Goal: Transaction & Acquisition: Obtain resource

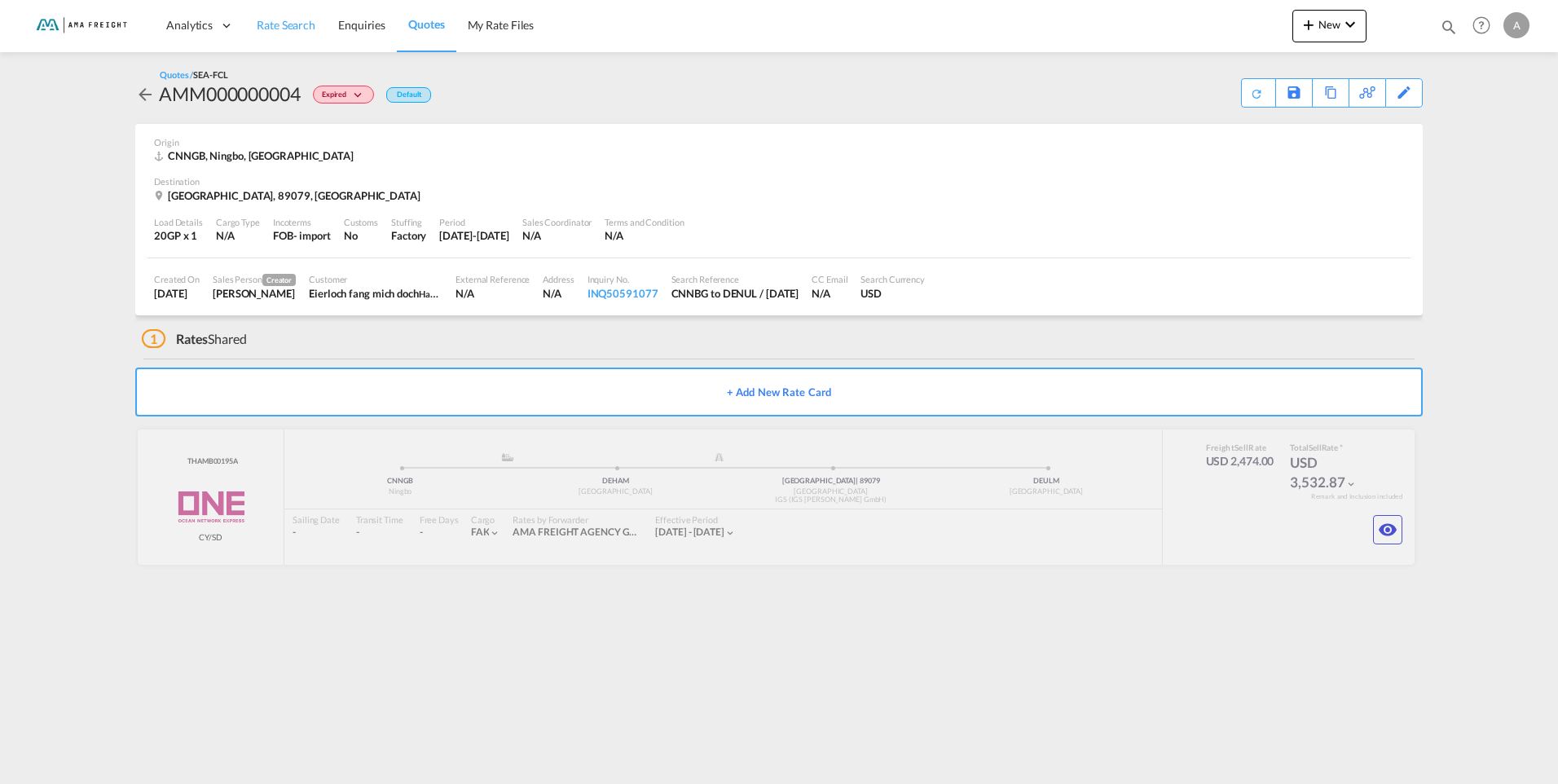
click at [278, 33] on link "Rate Search" at bounding box center [285, 26] width 81 height 53
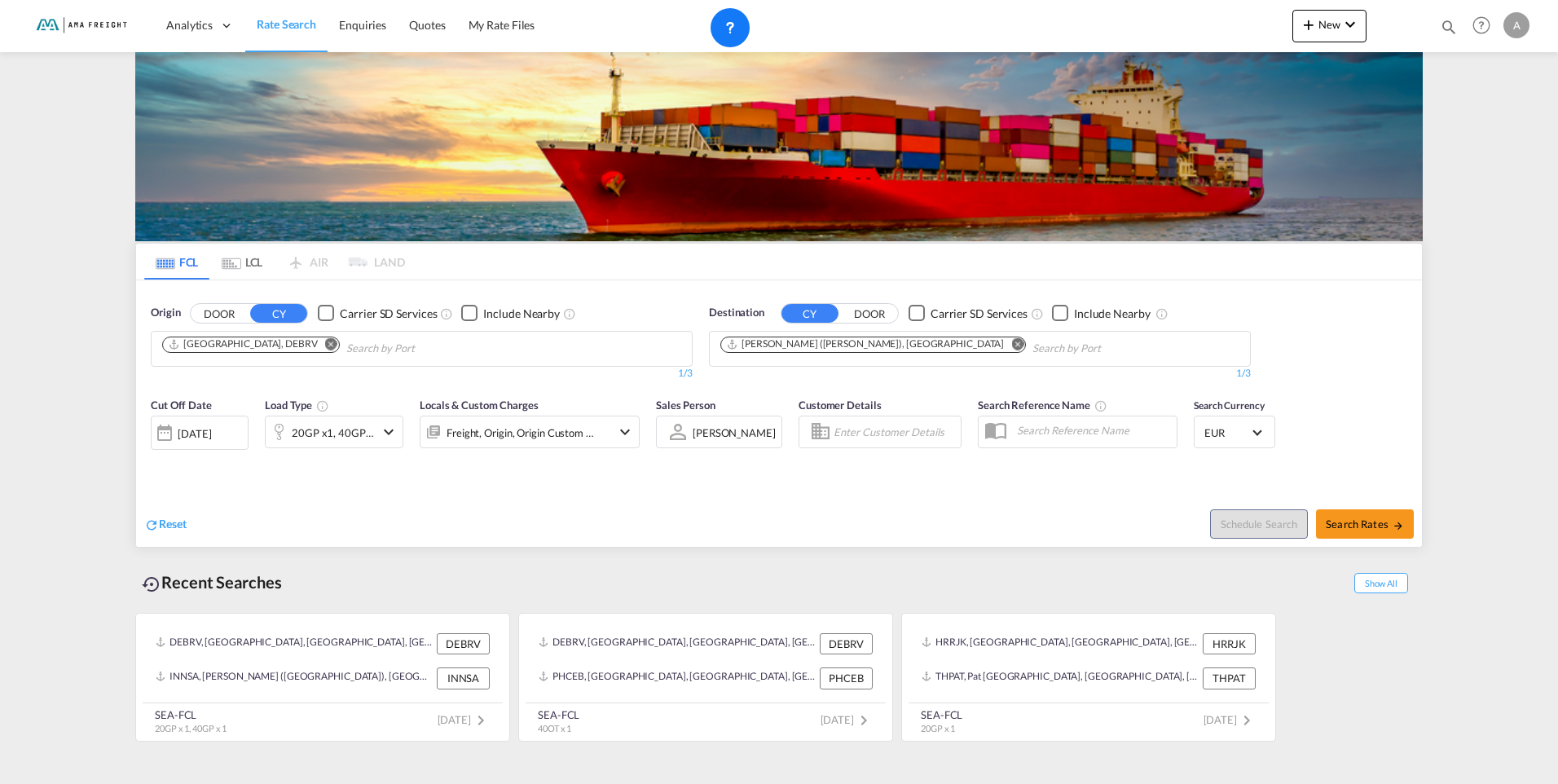
click at [325, 341] on md-icon "Remove" at bounding box center [331, 343] width 12 height 12
click at [1011, 345] on md-icon "Remove" at bounding box center [1017, 343] width 12 height 12
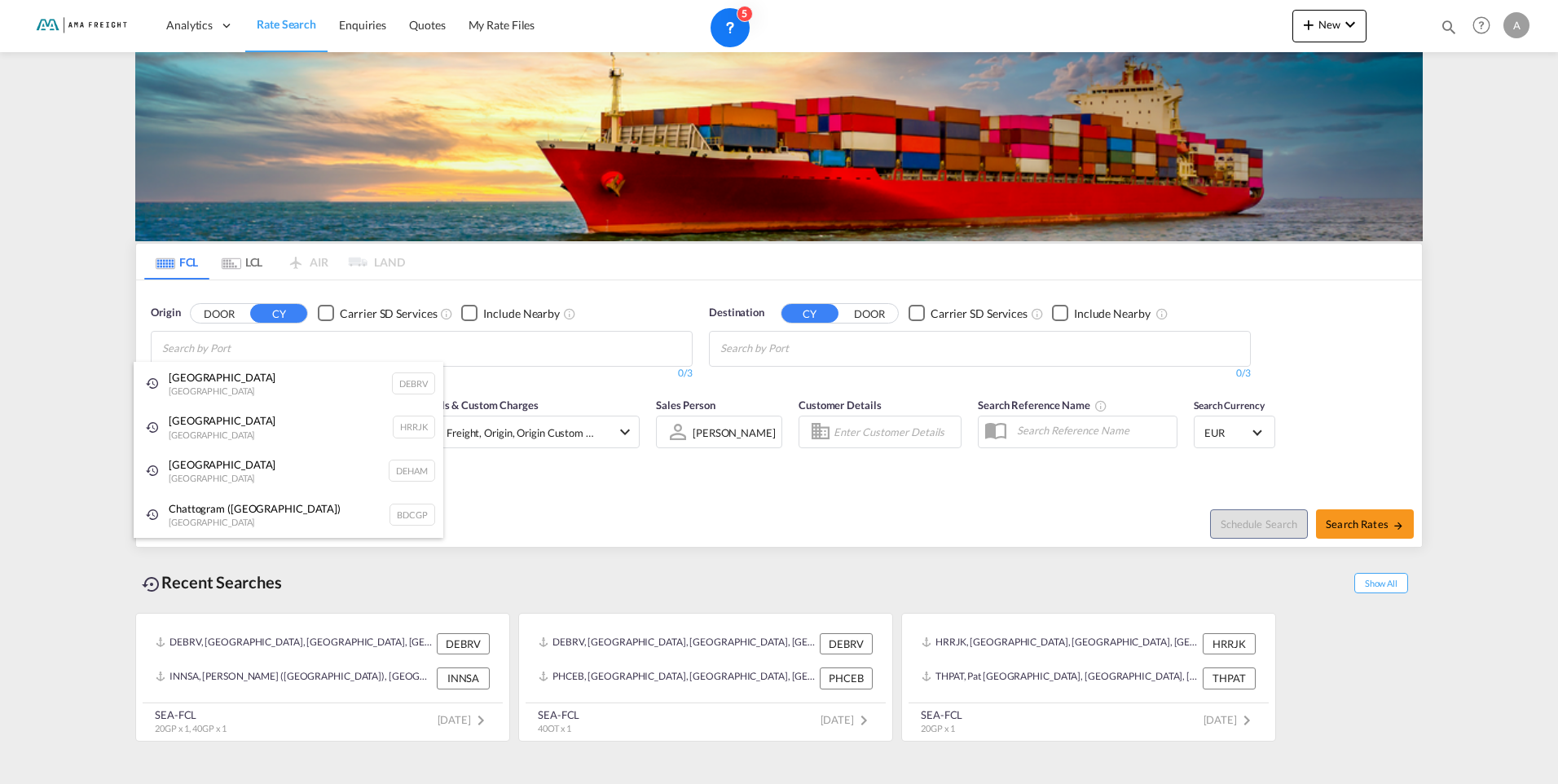
click at [202, 463] on div "[GEOGRAPHIC_DATA] [GEOGRAPHIC_DATA] DEHAM" at bounding box center [288, 471] width 310 height 44
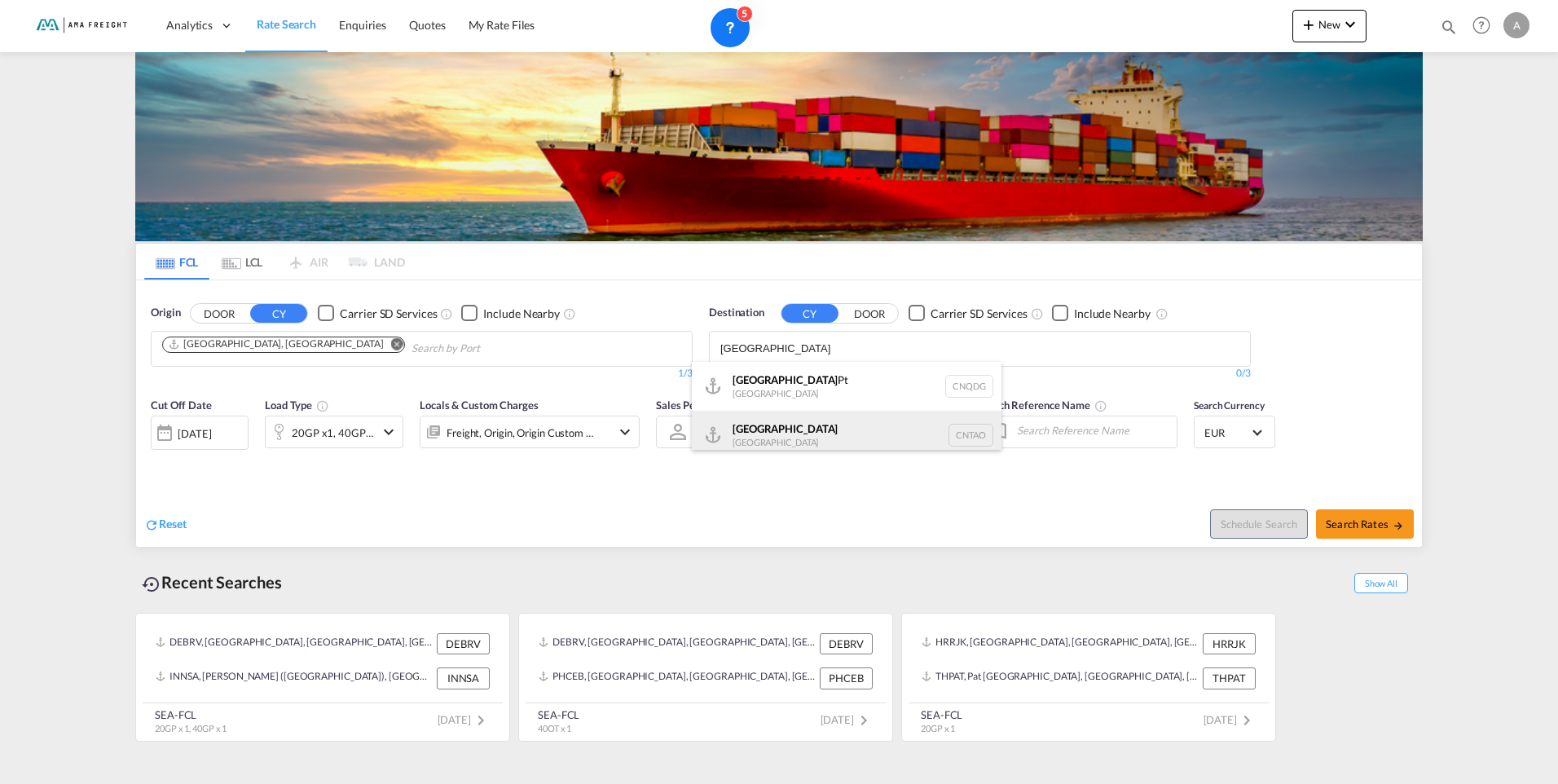
type input "[GEOGRAPHIC_DATA]"
click at [775, 433] on div "Qingdao [GEOGRAPHIC_DATA] [GEOGRAPHIC_DATA]" at bounding box center [846, 435] width 310 height 49
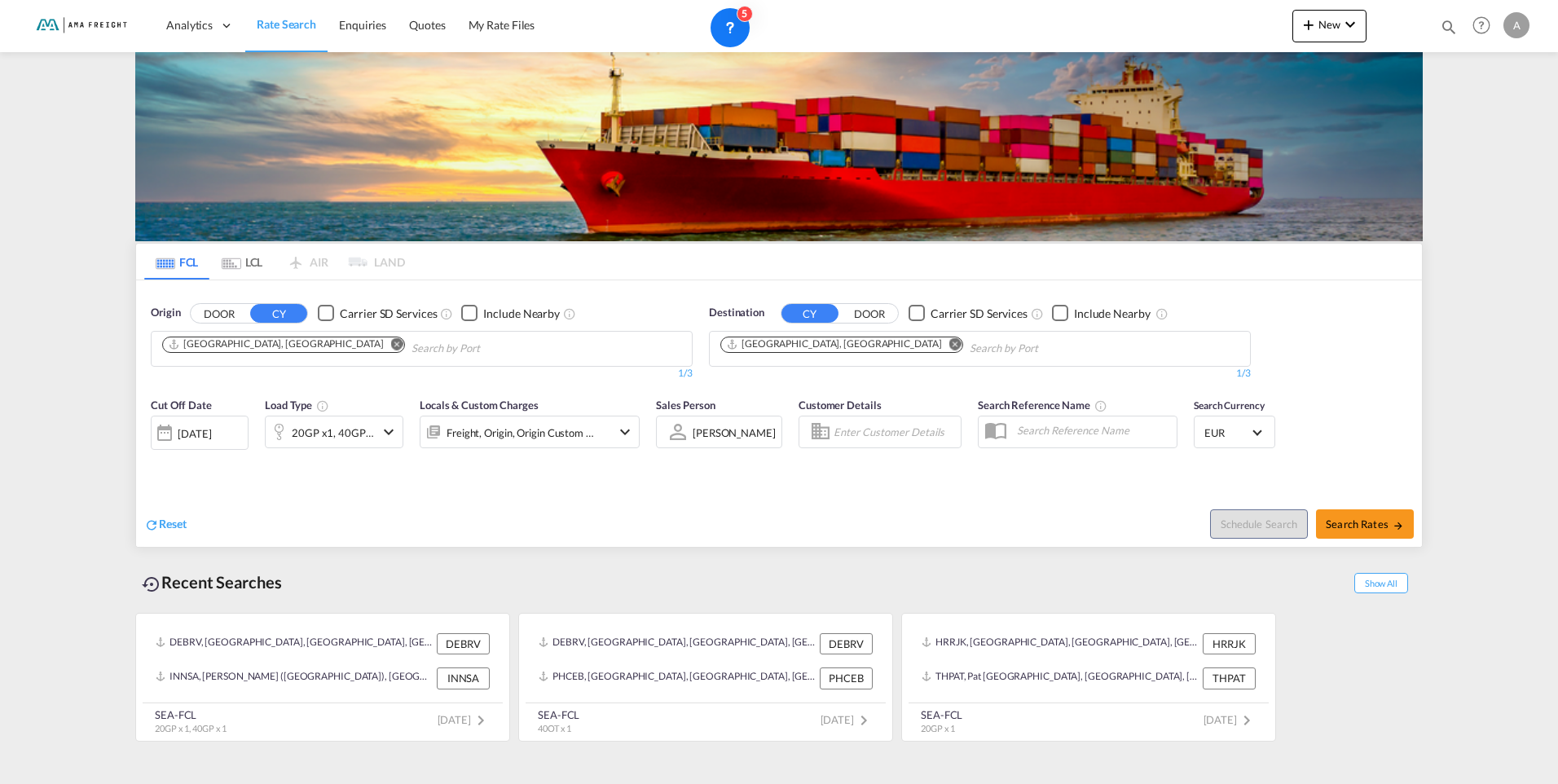
click at [388, 431] on md-icon "icon-chevron-down" at bounding box center [389, 431] width 20 height 20
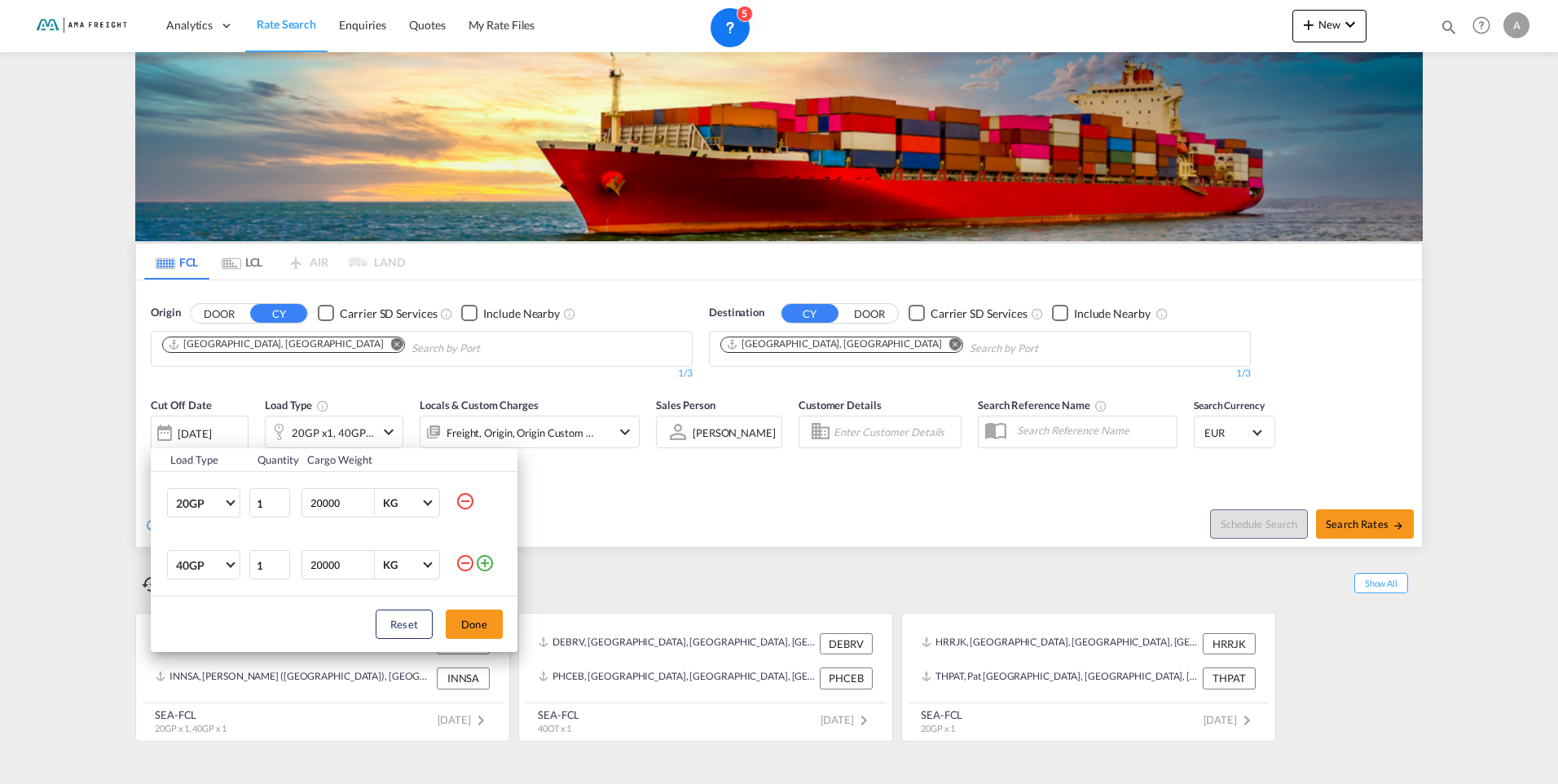
click at [468, 502] on md-icon "icon-minus-circle-outline" at bounding box center [465, 500] width 20 height 20
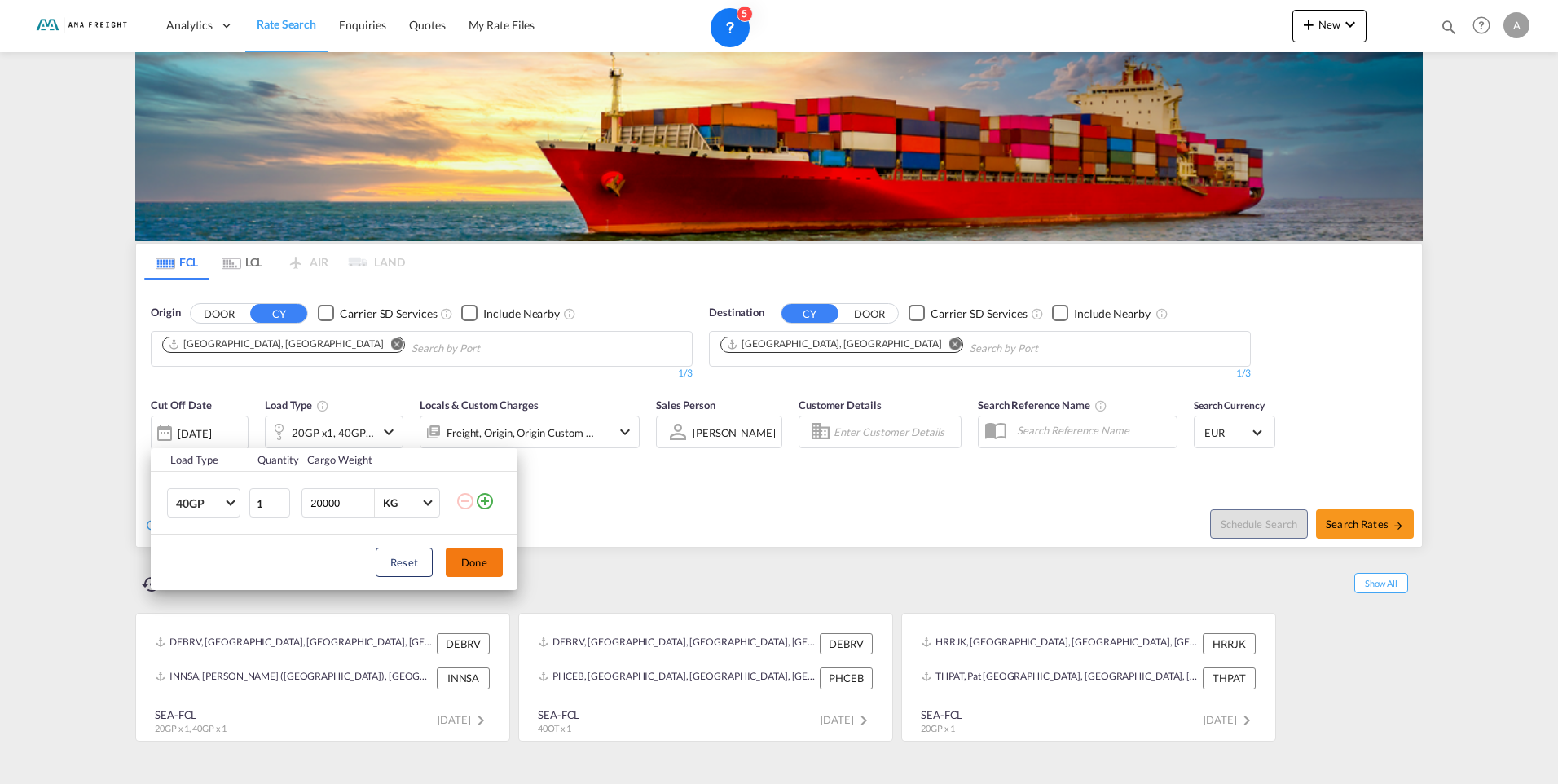
click at [493, 567] on button "Done" at bounding box center [474, 562] width 57 height 29
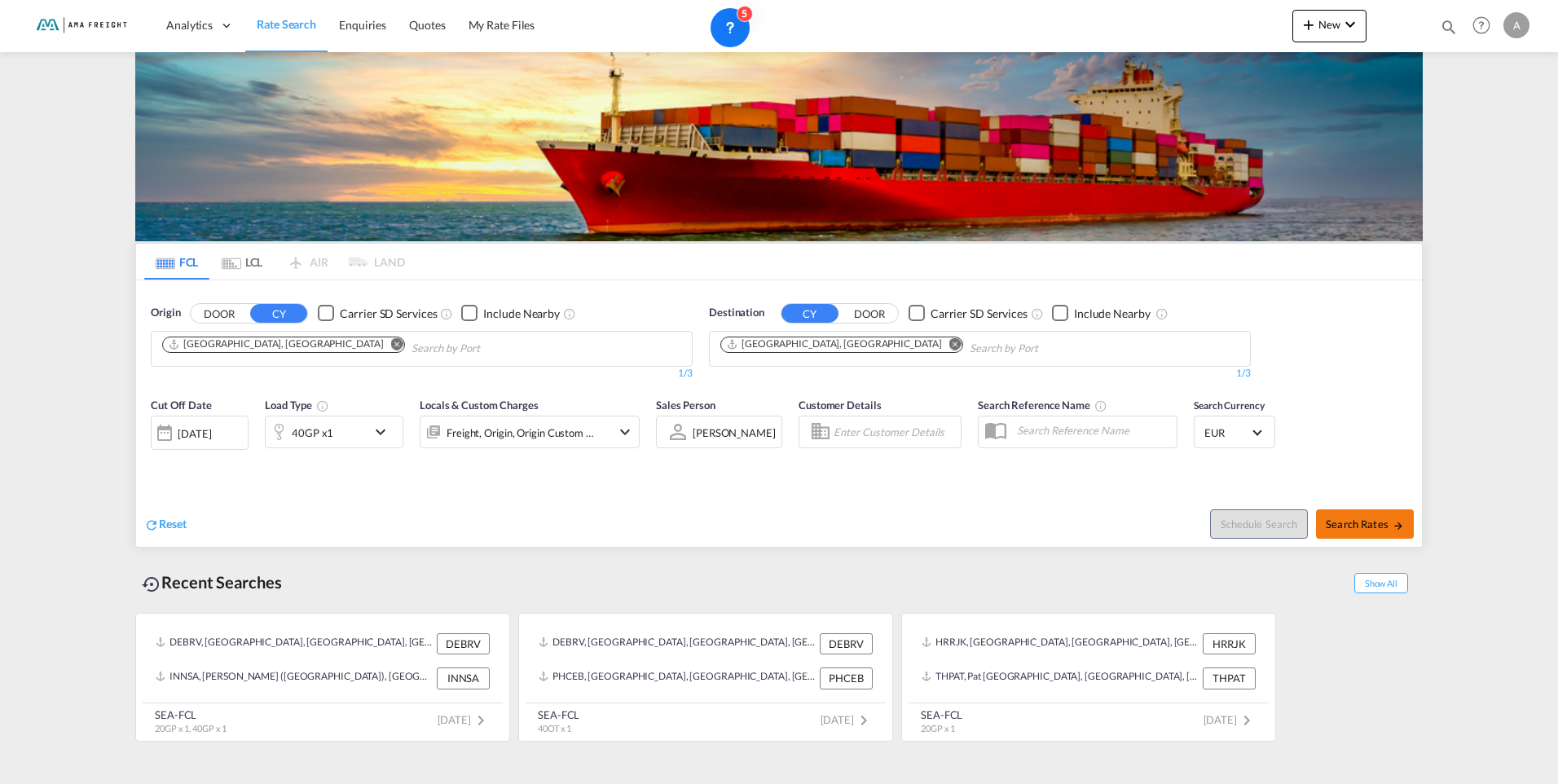
click at [1381, 526] on span "Search Rates" at bounding box center [1365, 524] width 79 height 13
type input "DEHAM to CNTAO / [DATE]"
